Goal: Information Seeking & Learning: Learn about a topic

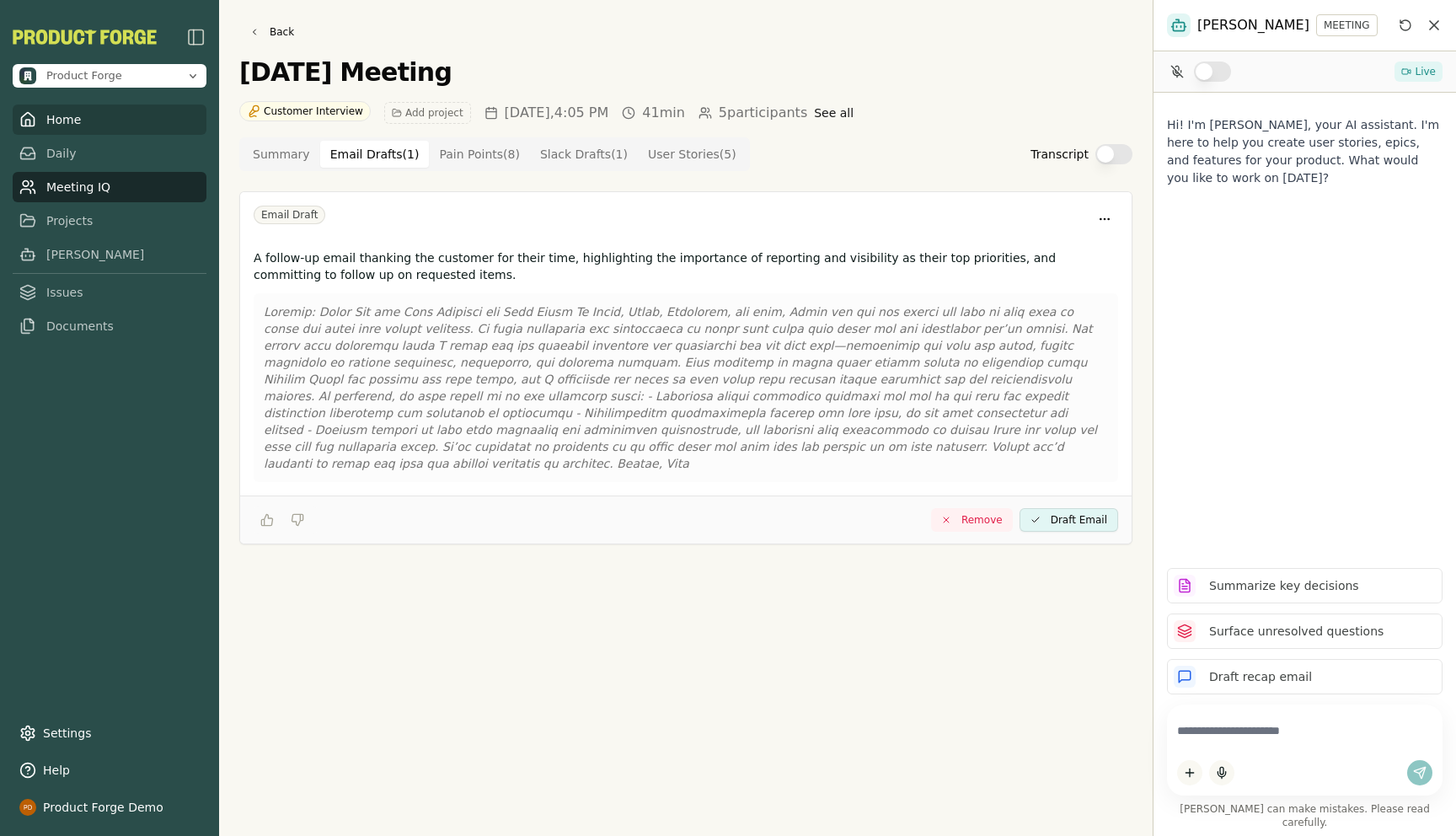
click at [63, 116] on link "Home" at bounding box center [110, 119] width 194 height 30
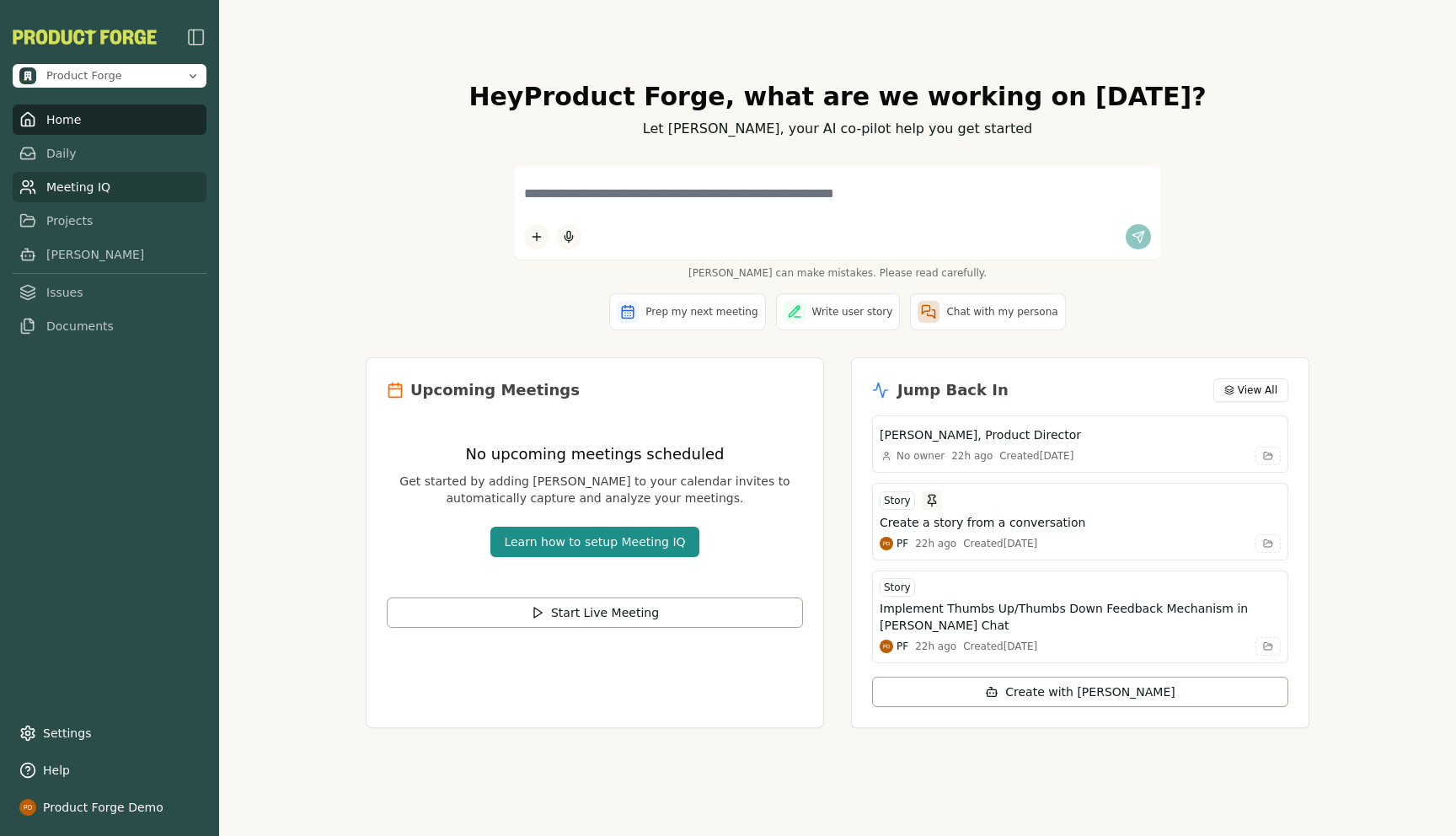
click at [78, 182] on link "Meeting IQ" at bounding box center [110, 186] width 194 height 30
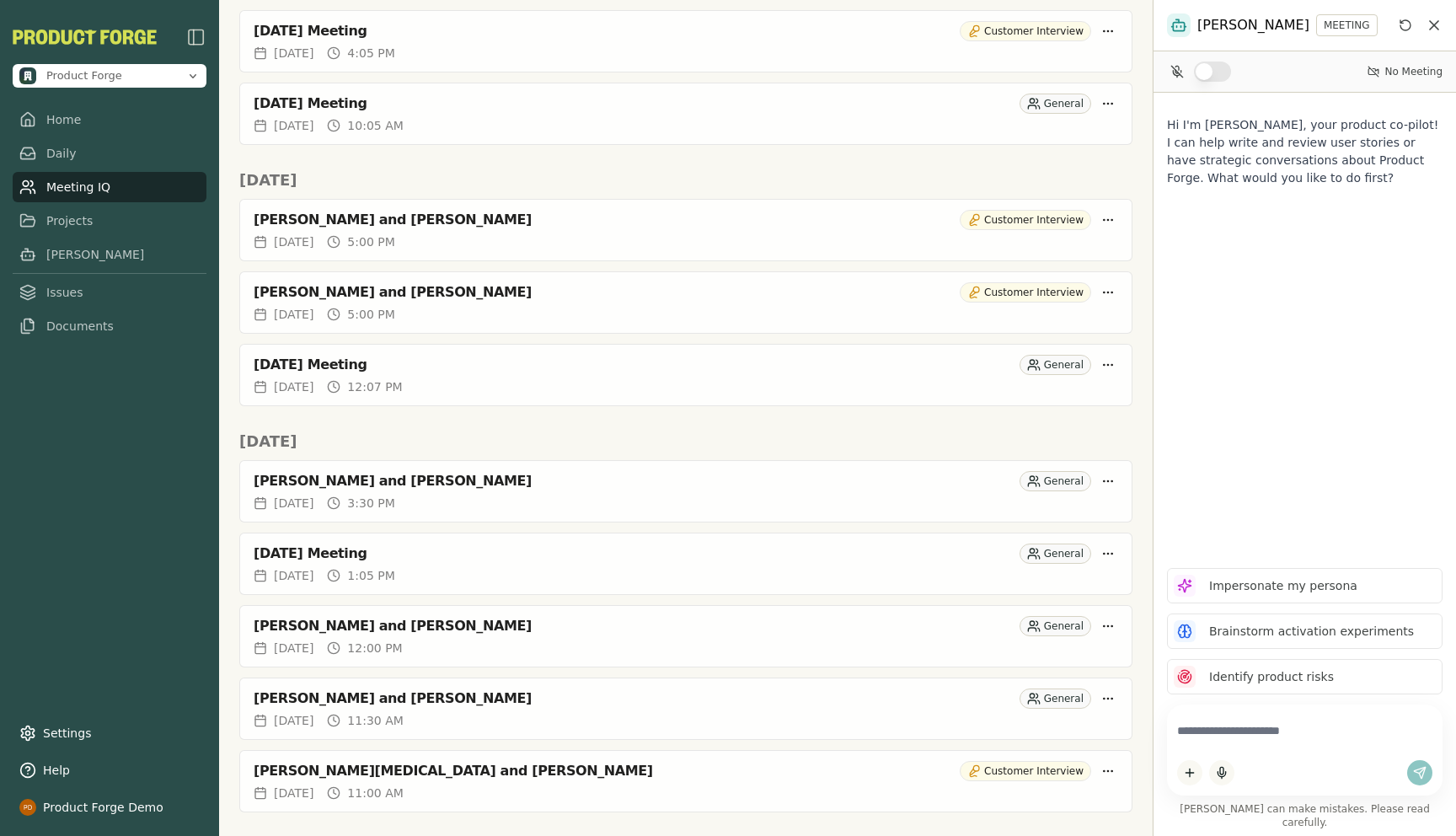
scroll to position [190, 0]
click at [313, 287] on div "[PERSON_NAME] and [PERSON_NAME]" at bounding box center [603, 291] width 699 height 17
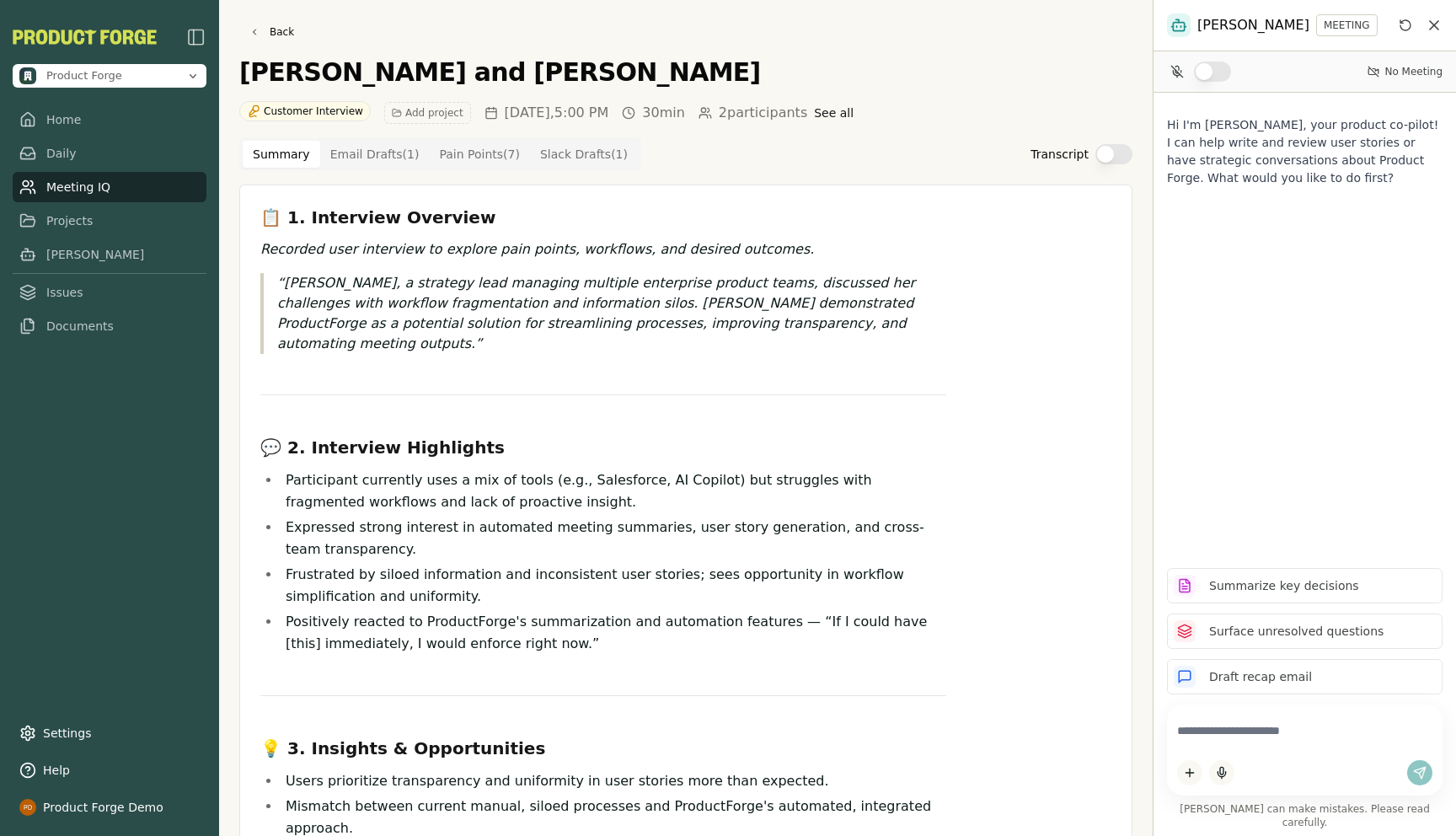
click at [336, 156] on Draft "Email Drafts ( 1 )" at bounding box center [375, 154] width 110 height 27
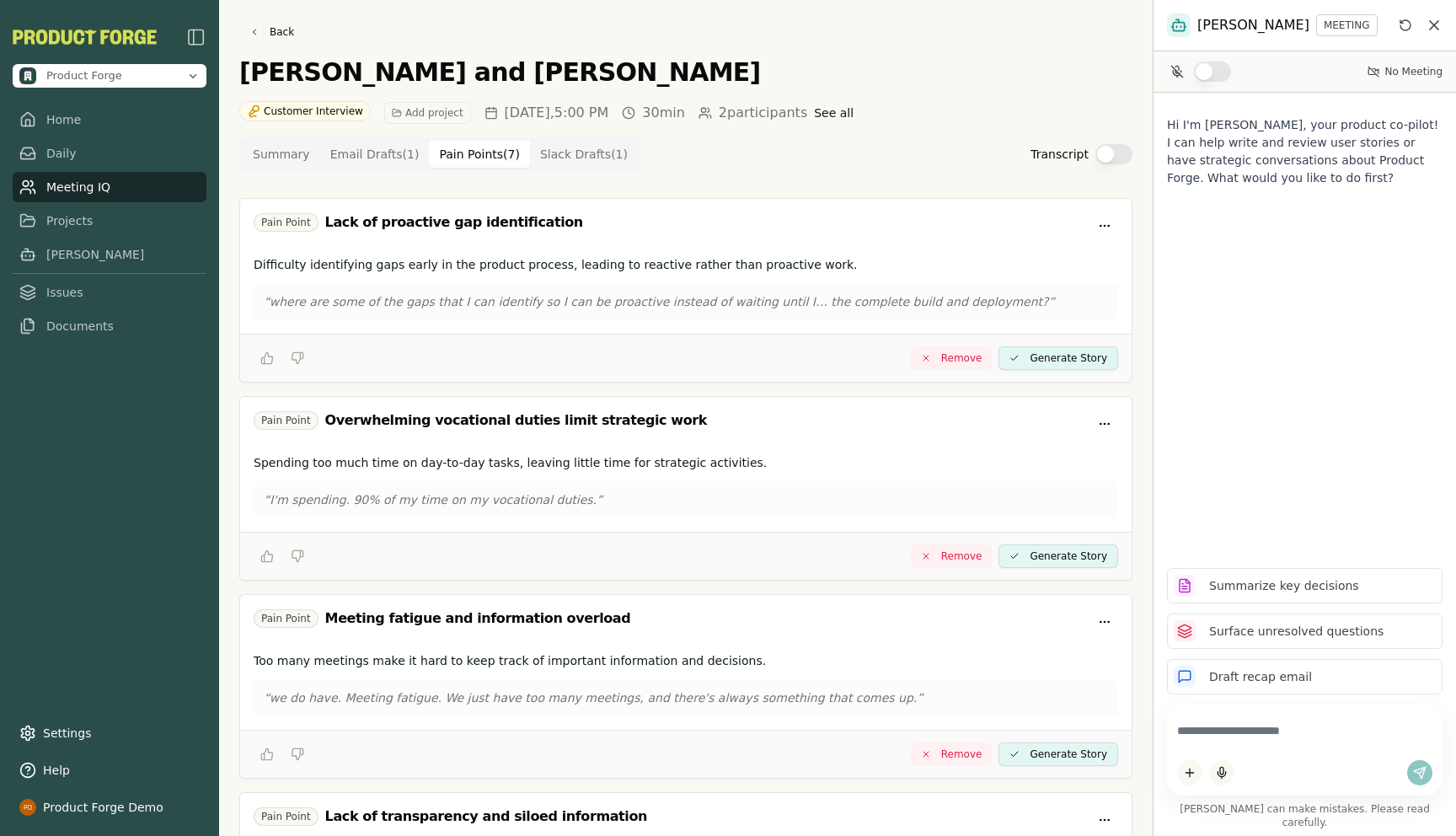
click at [470, 155] on Point "Pain Points ( 7 )" at bounding box center [480, 154] width 101 height 27
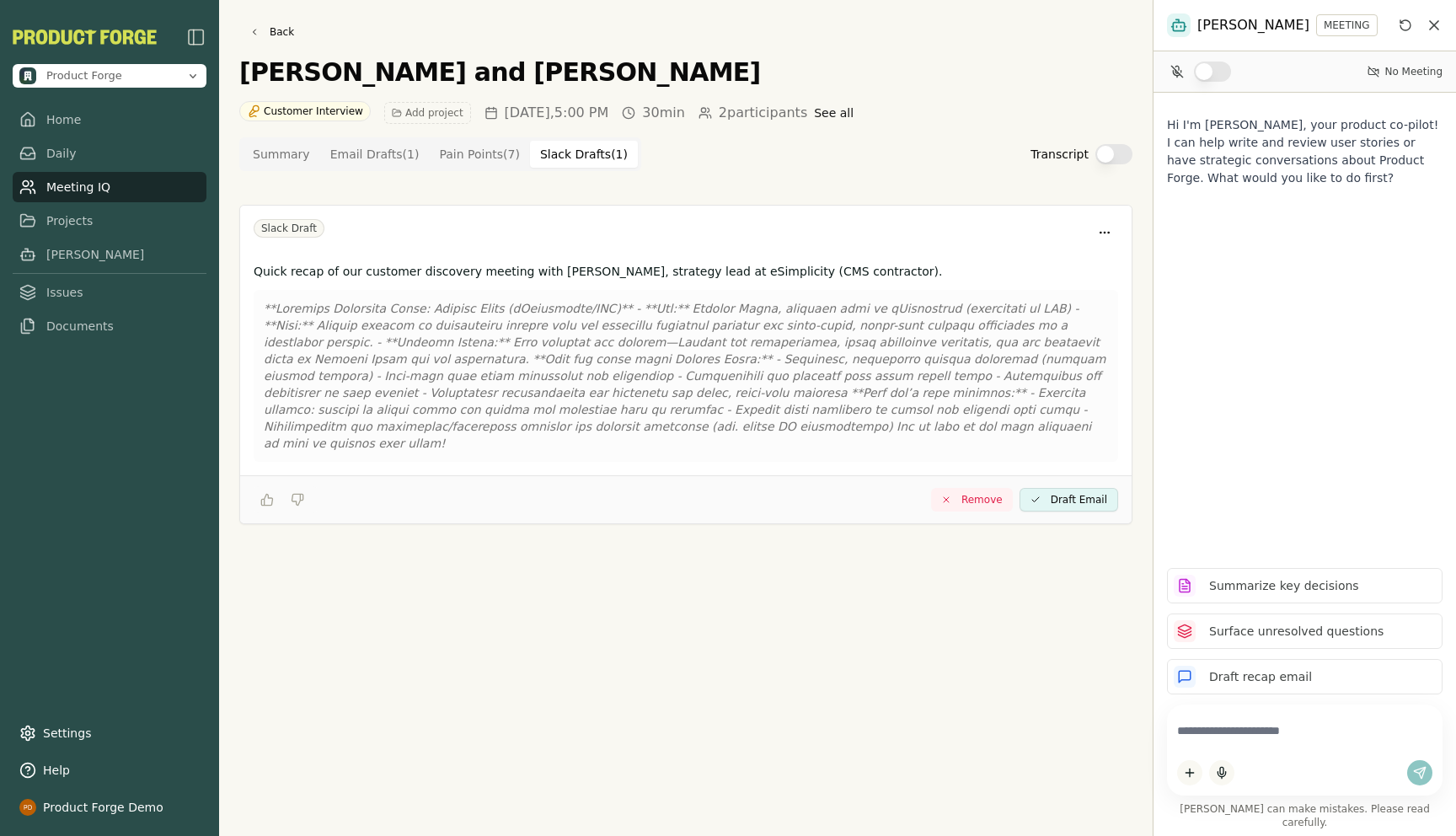
click at [580, 163] on Draft "Slack Drafts ( 1 )" at bounding box center [584, 154] width 108 height 27
click at [76, 220] on link "Projects" at bounding box center [110, 220] width 194 height 30
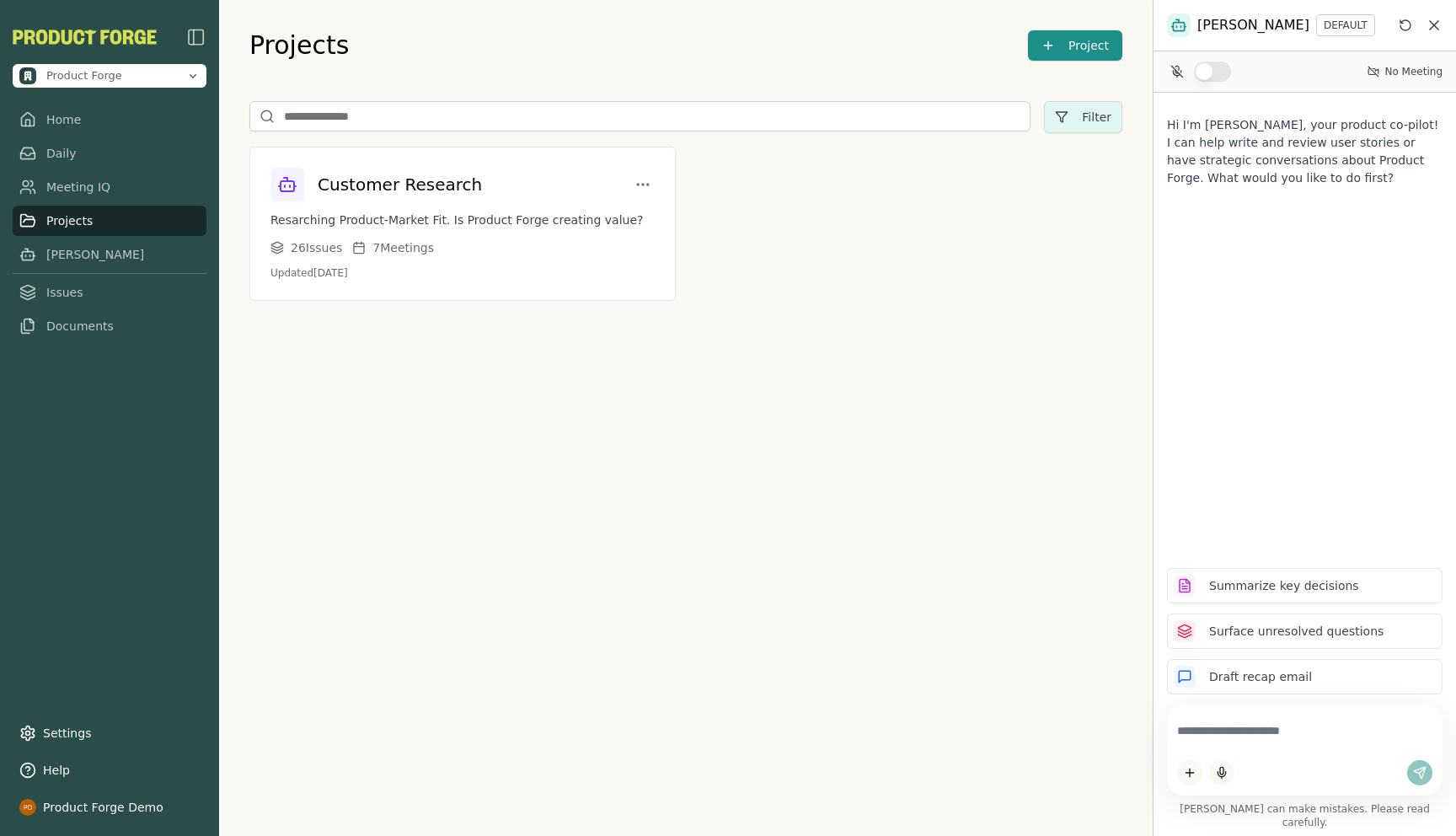
click at [1236, 747] on textarea at bounding box center [1304, 732] width 255 height 33
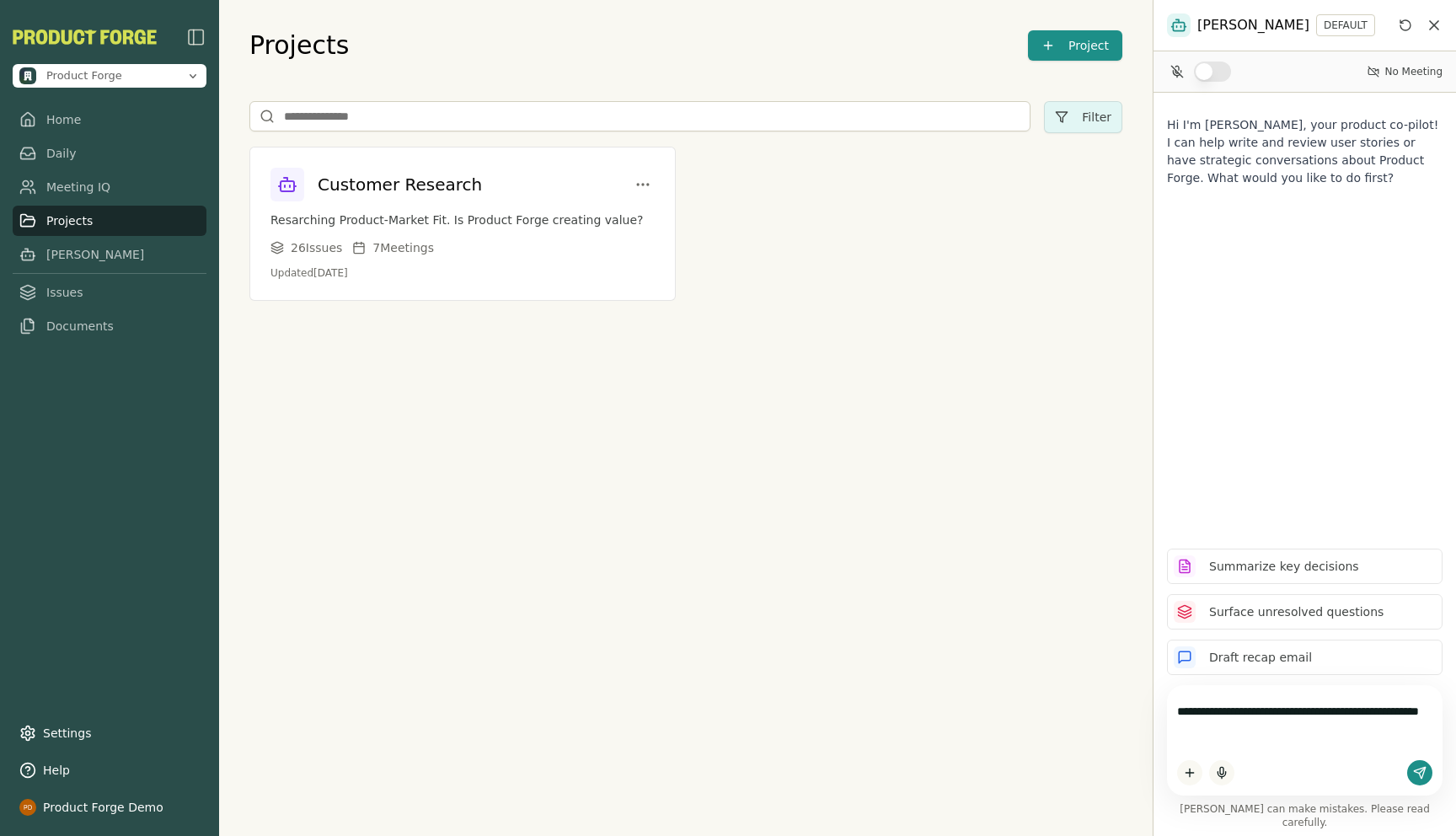
type textarea "**********"
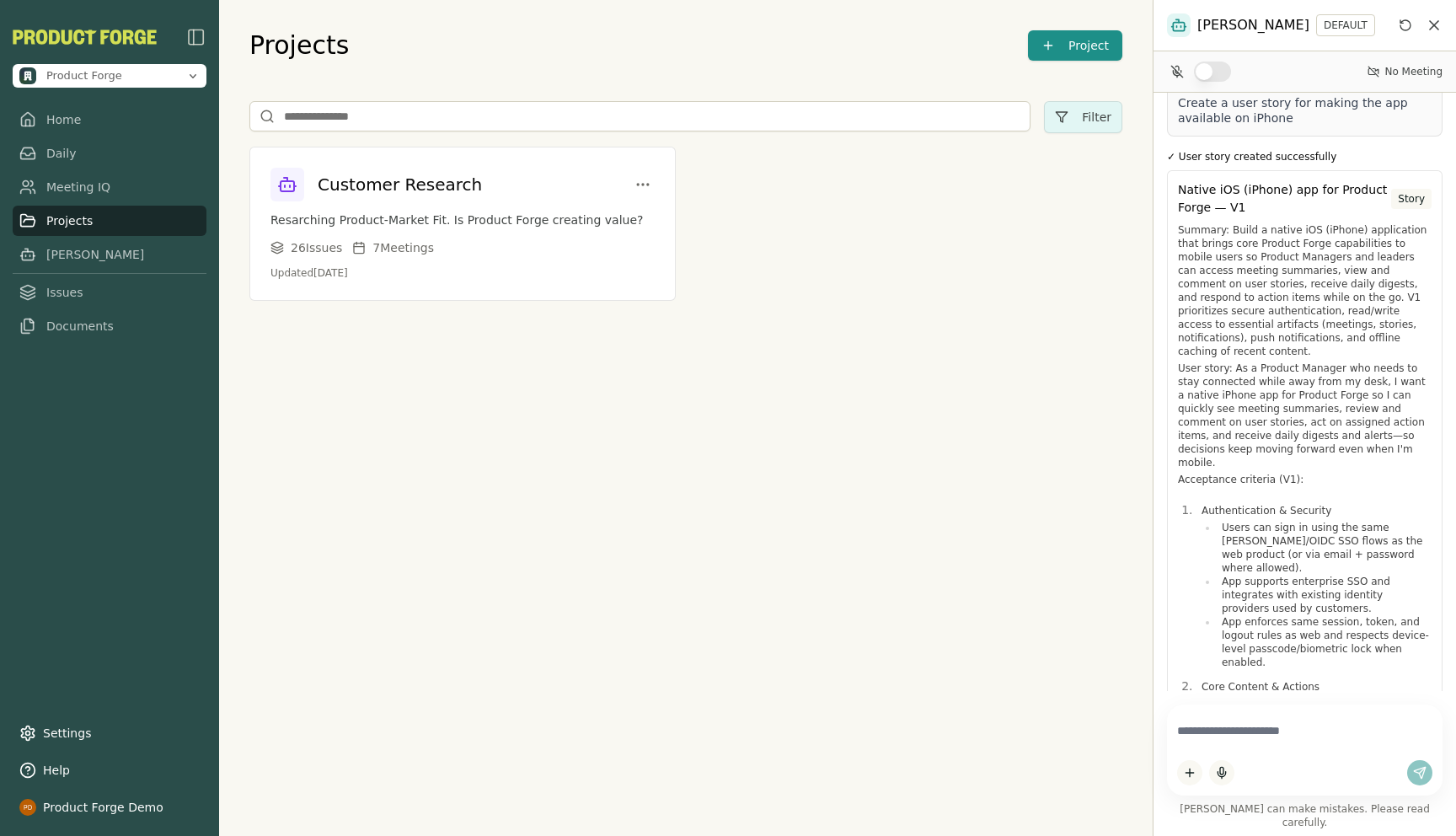
scroll to position [19, 0]
click at [1238, 207] on span "Native iOS (iPhone) app for Product Forge — V1" at bounding box center [1284, 200] width 213 height 36
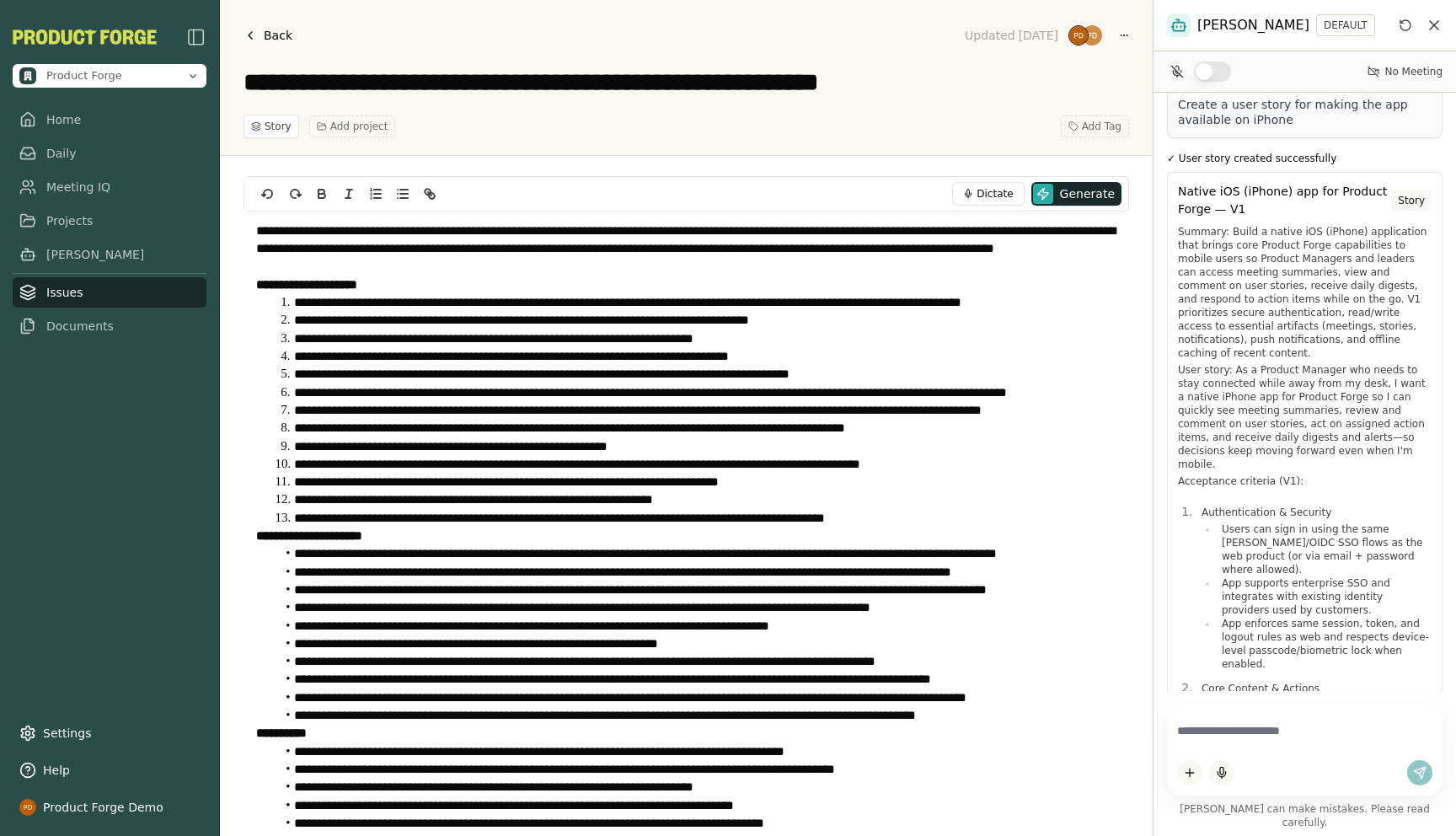
click at [934, 518] on li "**********" at bounding box center [696, 518] width 842 height 17
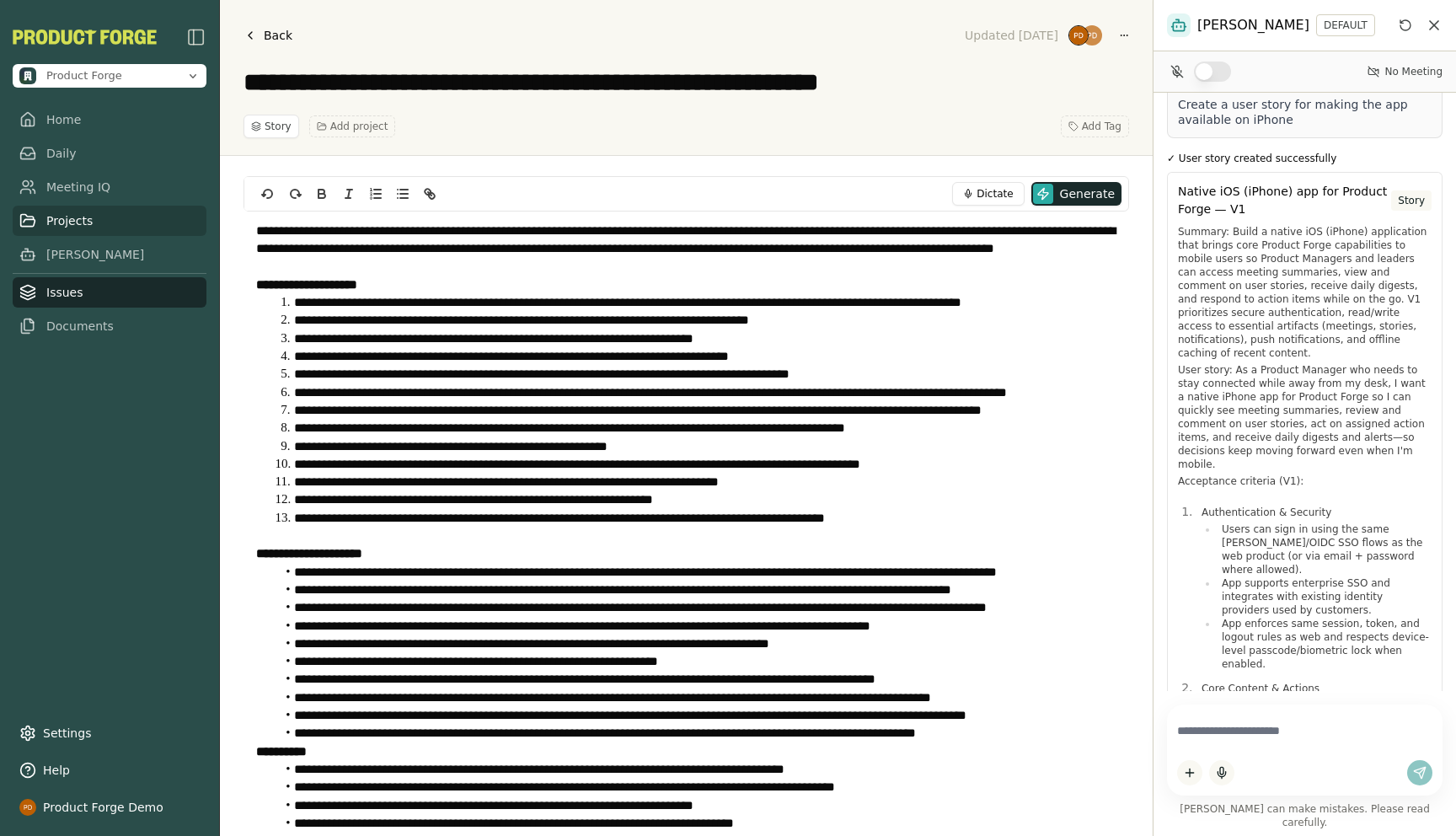
click at [72, 217] on link "Projects" at bounding box center [110, 220] width 194 height 30
